Goal: Transaction & Acquisition: Obtain resource

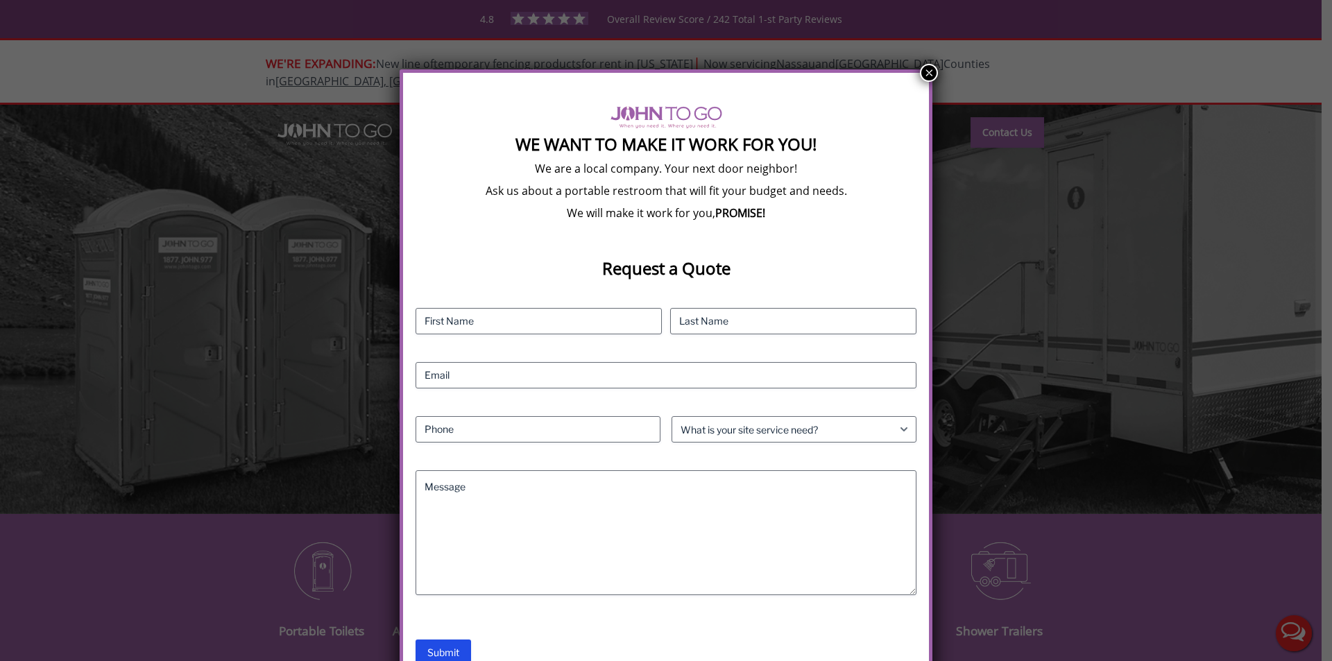
click at [928, 76] on button "×" at bounding box center [929, 73] width 18 height 18
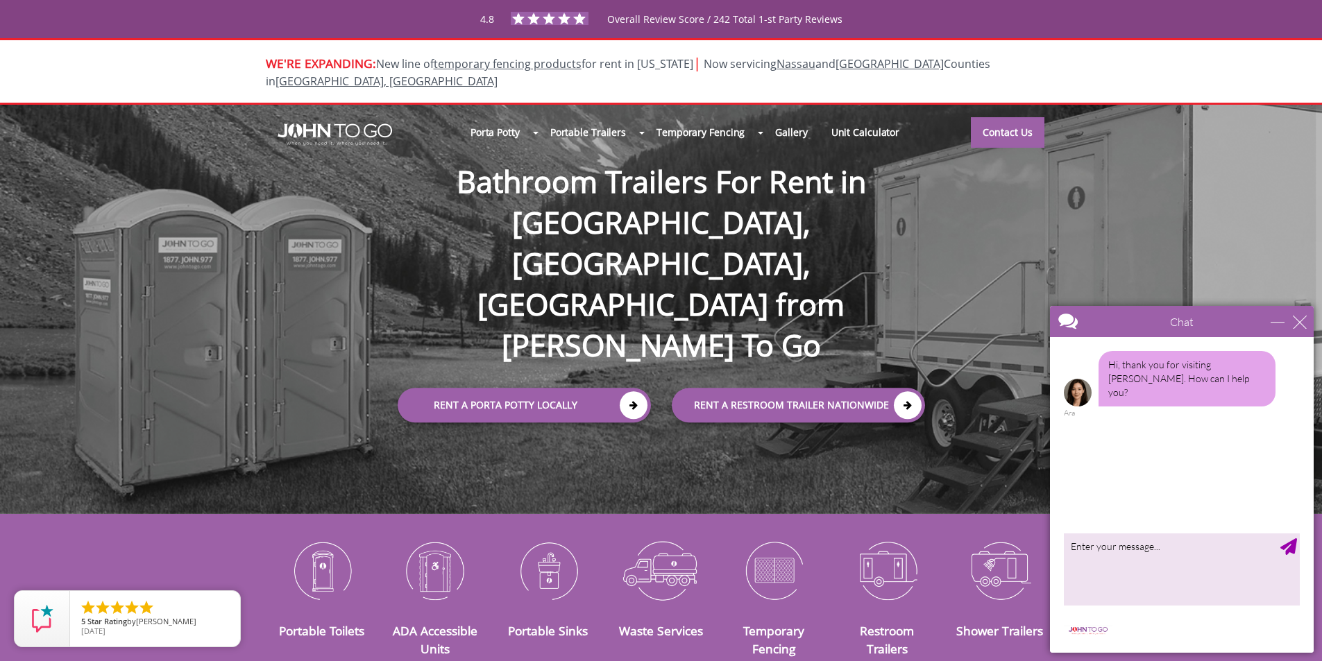
click at [534, 117] on div at bounding box center [661, 330] width 1322 height 661
click at [1297, 319] on div "close" at bounding box center [1300, 322] width 14 height 14
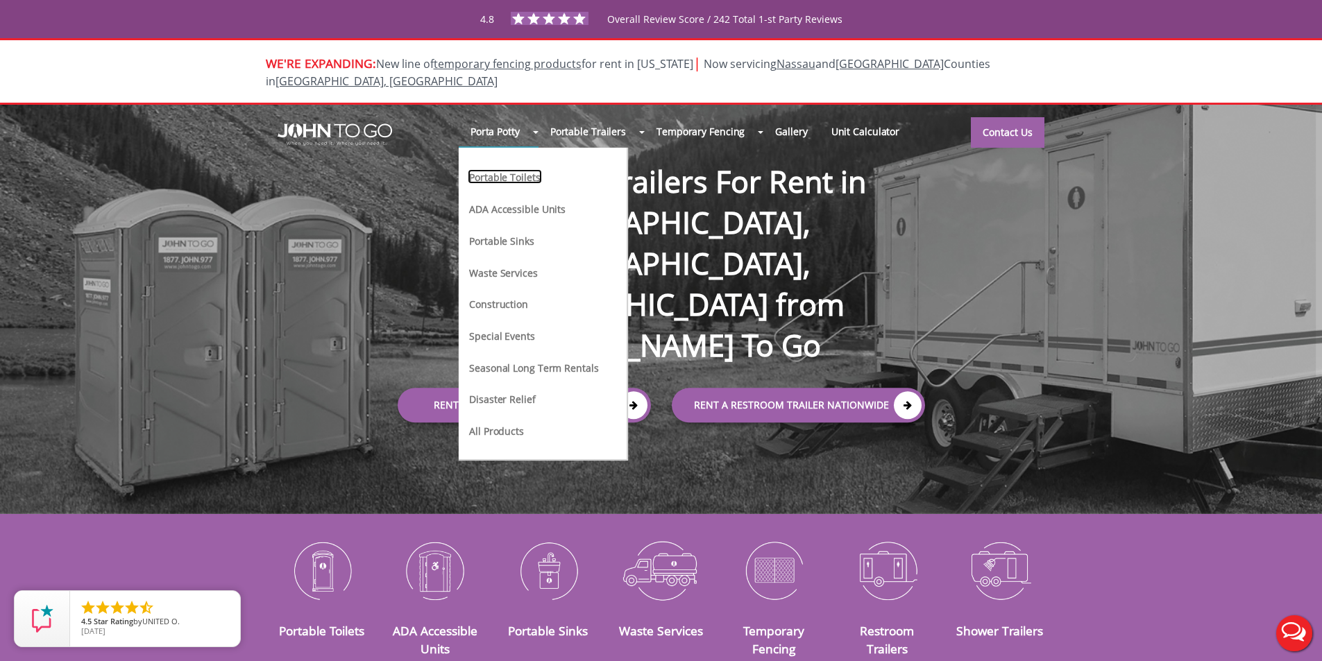
click at [526, 169] on link "Portable Toilets" at bounding box center [505, 176] width 74 height 15
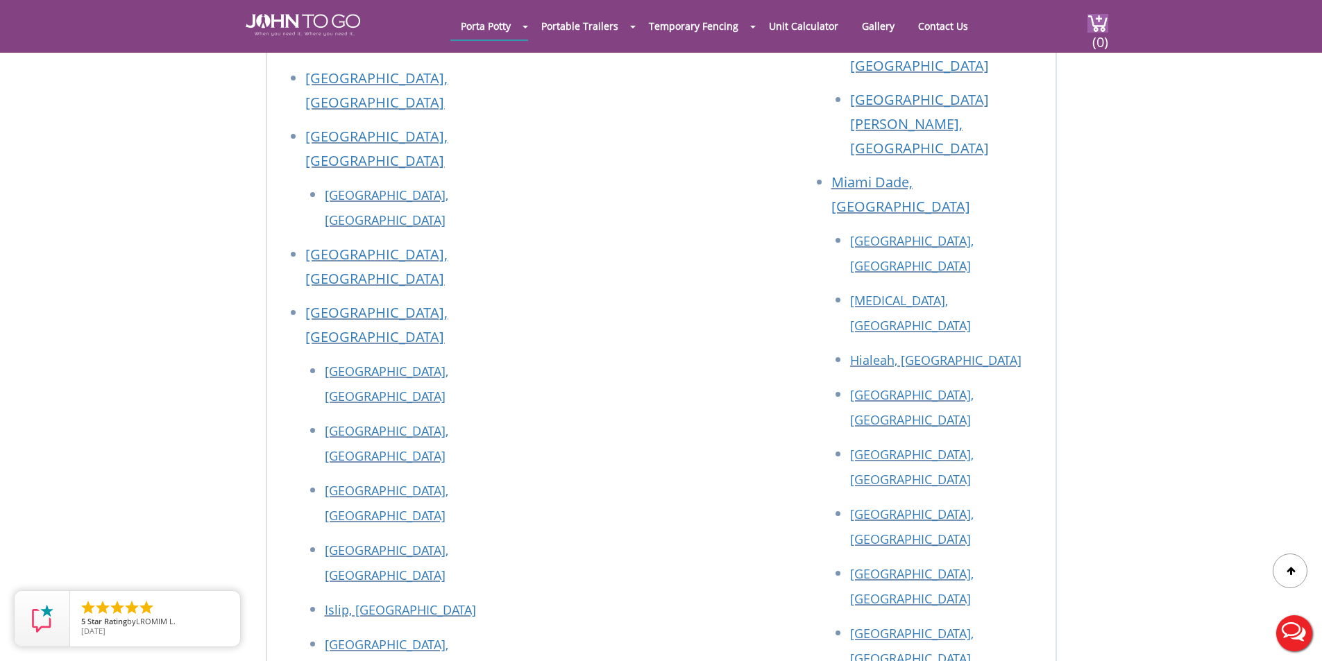
scroll to position [5312, 0]
